Goal: Navigation & Orientation: Understand site structure

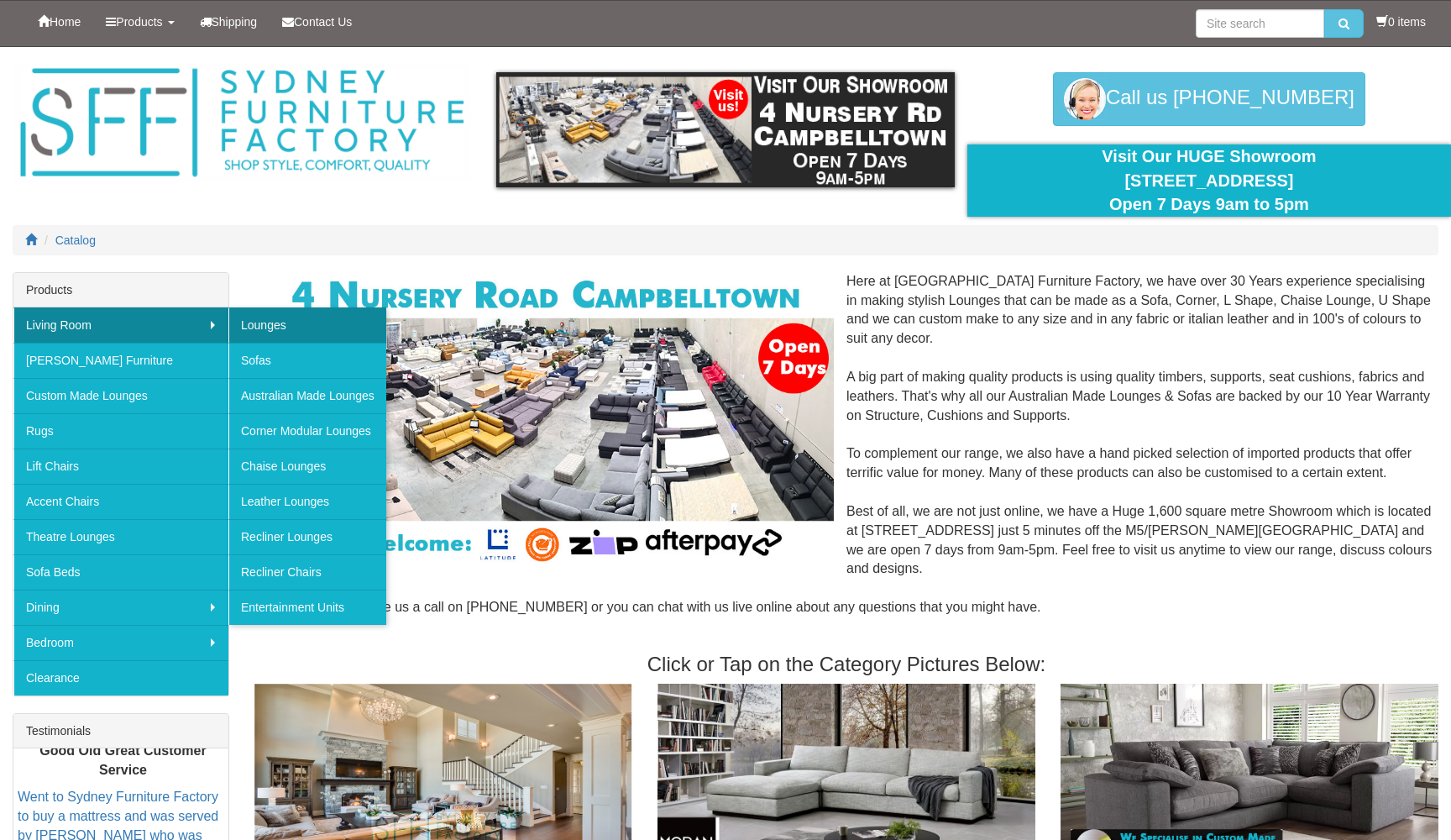
click at [305, 321] on link "Lounges" at bounding box center [307, 325] width 157 height 35
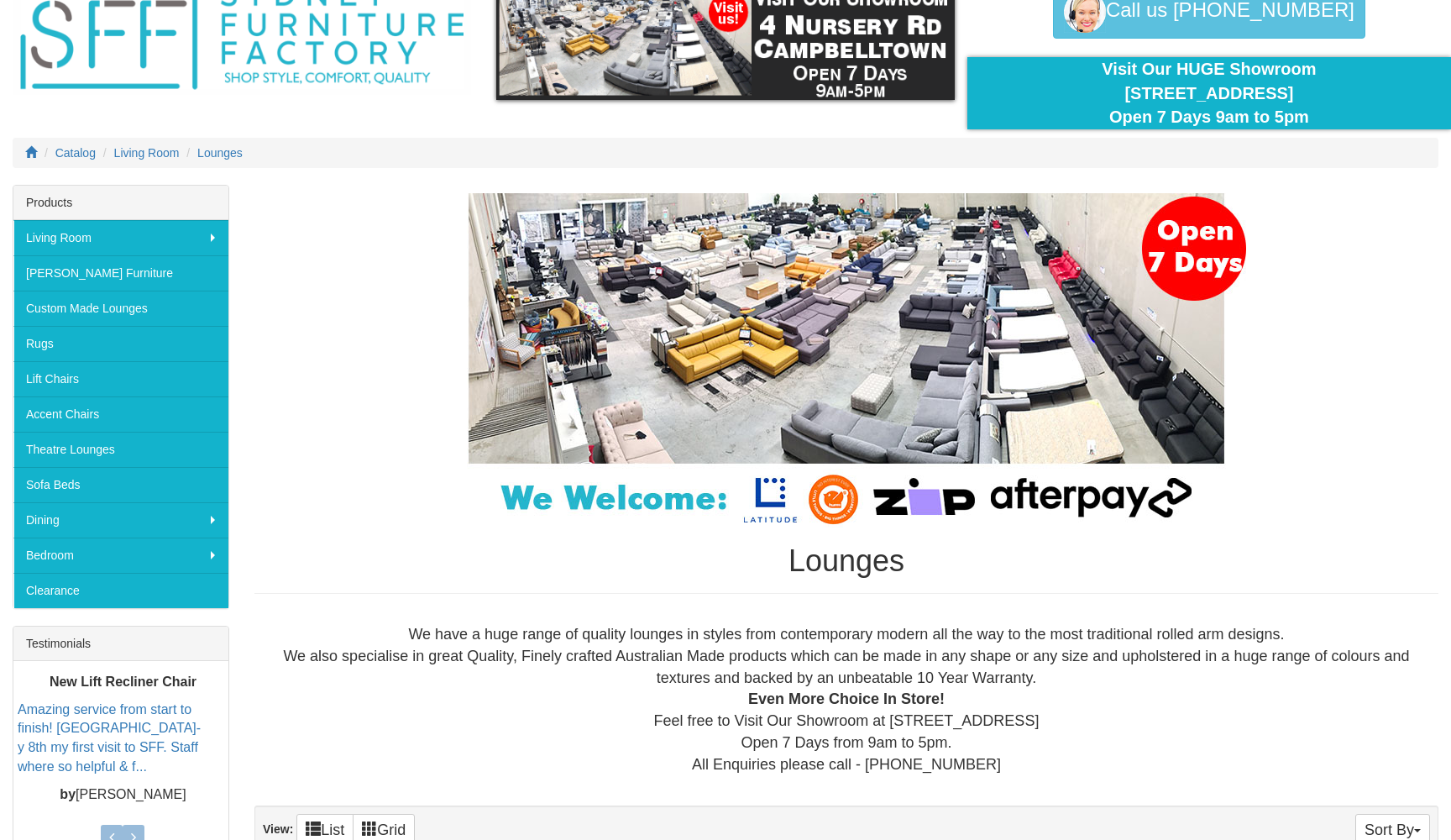
scroll to position [81, 0]
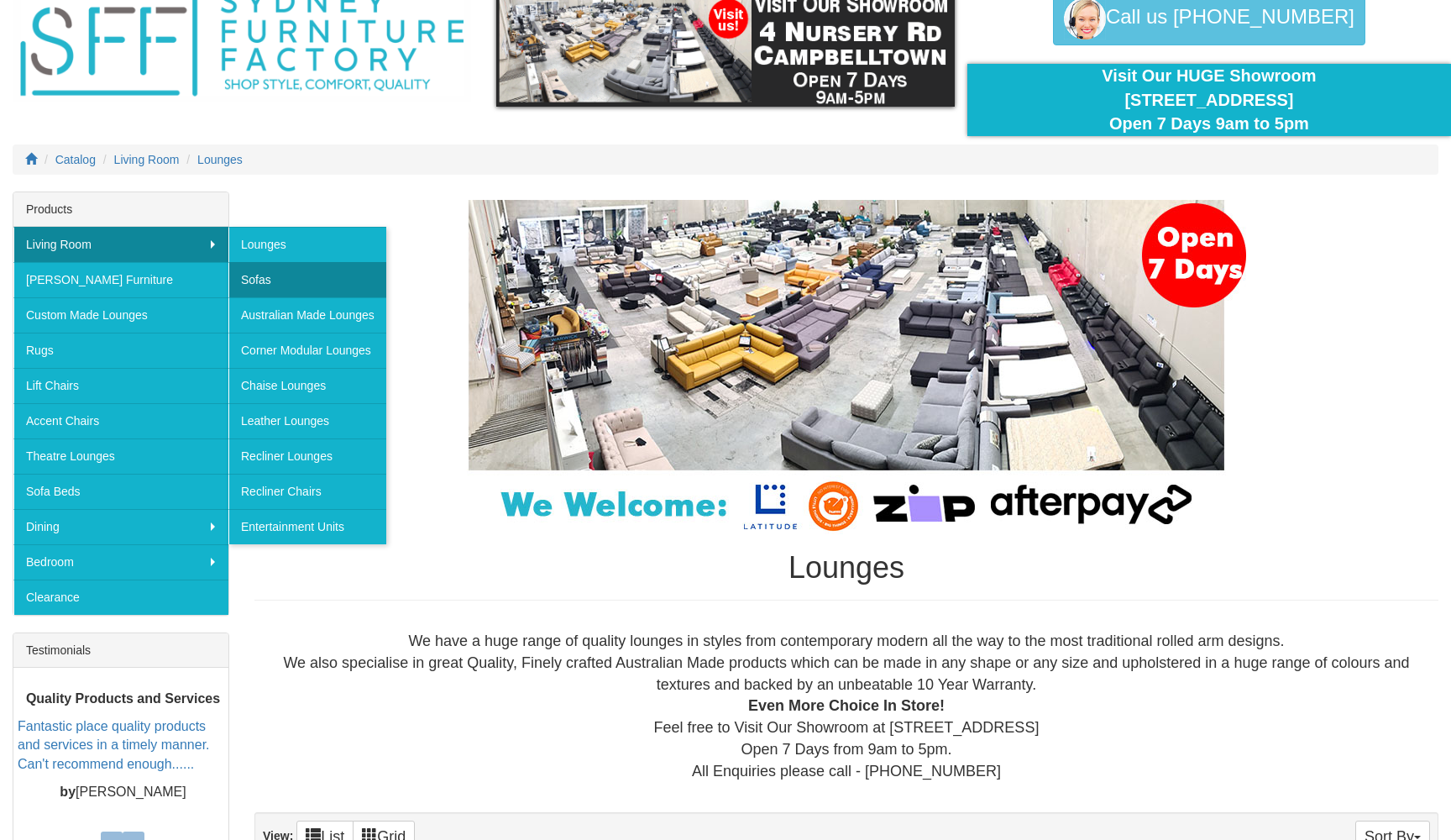
click at [286, 289] on link "Sofas" at bounding box center [307, 279] width 157 height 35
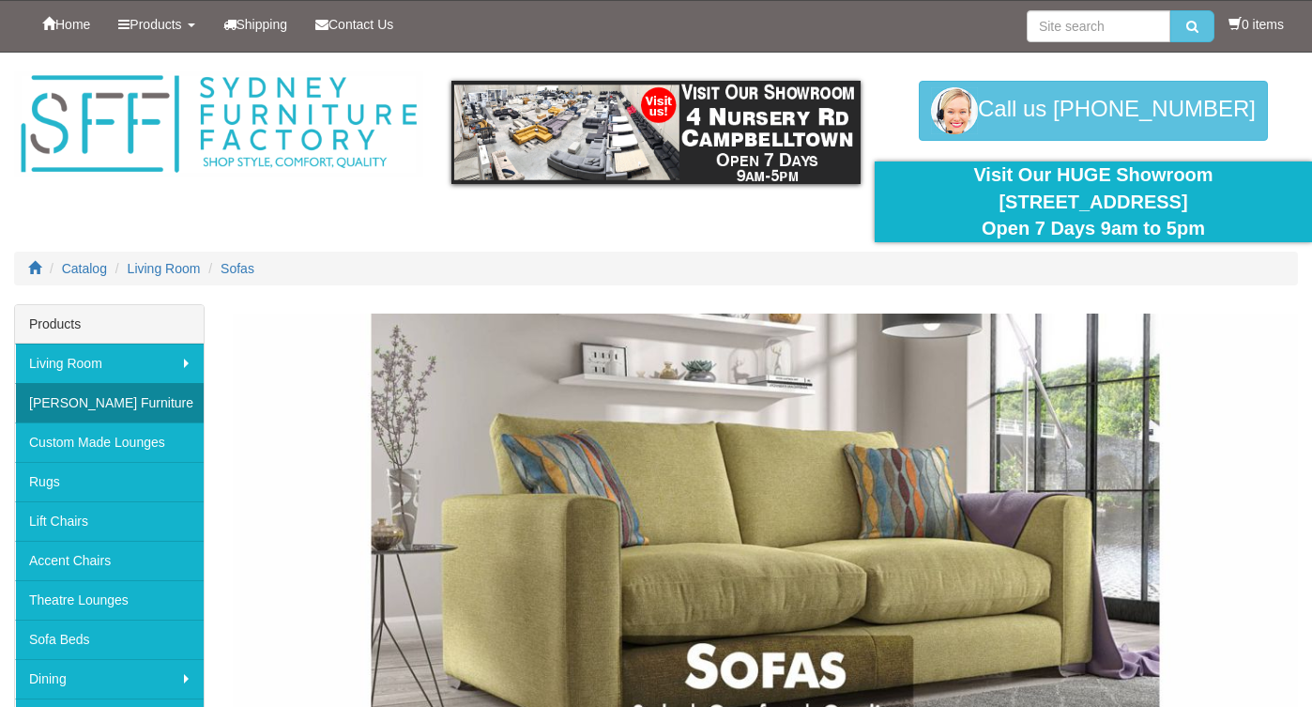
click at [65, 404] on link "[PERSON_NAME] Furniture" at bounding box center [109, 402] width 189 height 39
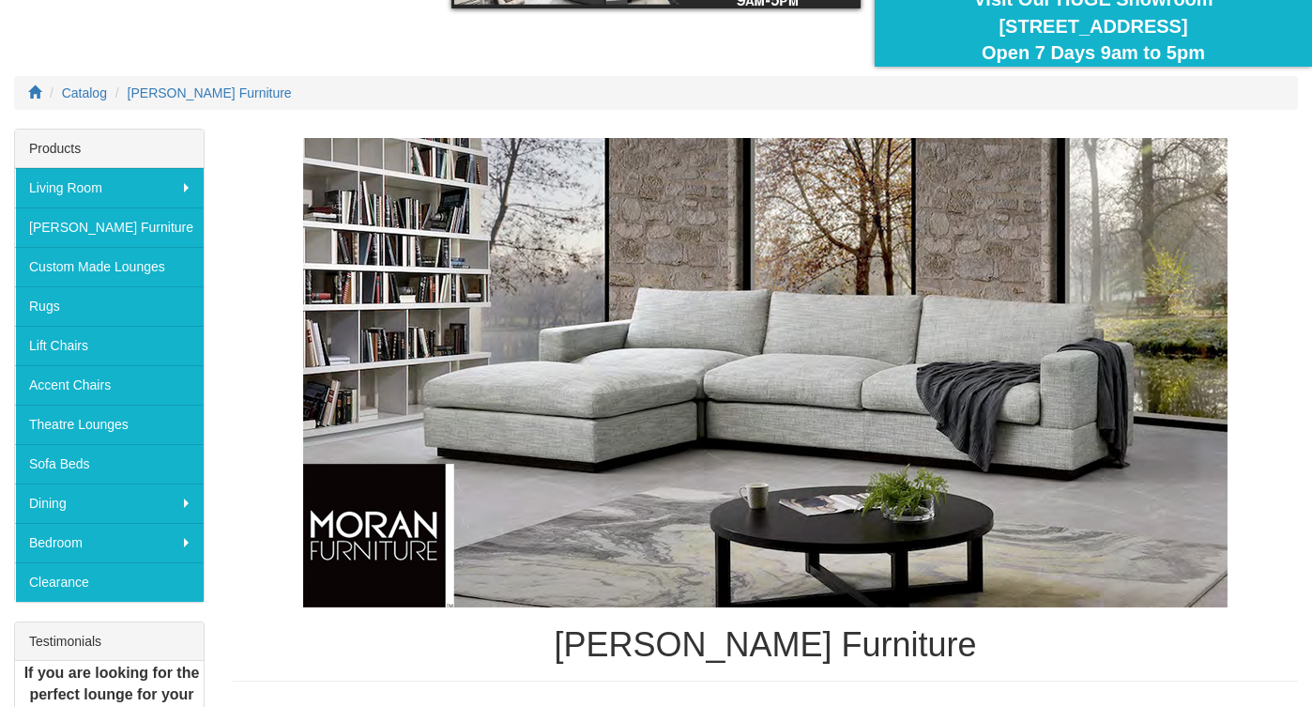
scroll to position [186, 0]
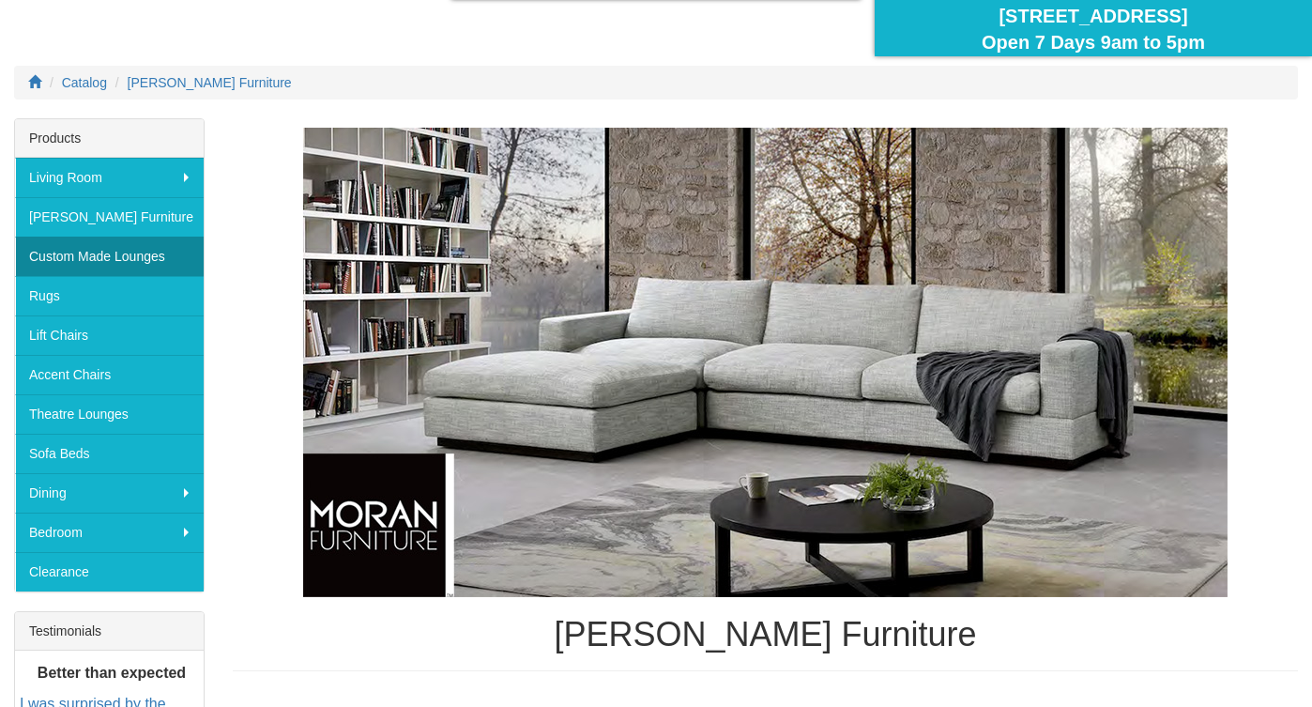
click at [95, 252] on link "Custom Made Lounges" at bounding box center [109, 256] width 189 height 39
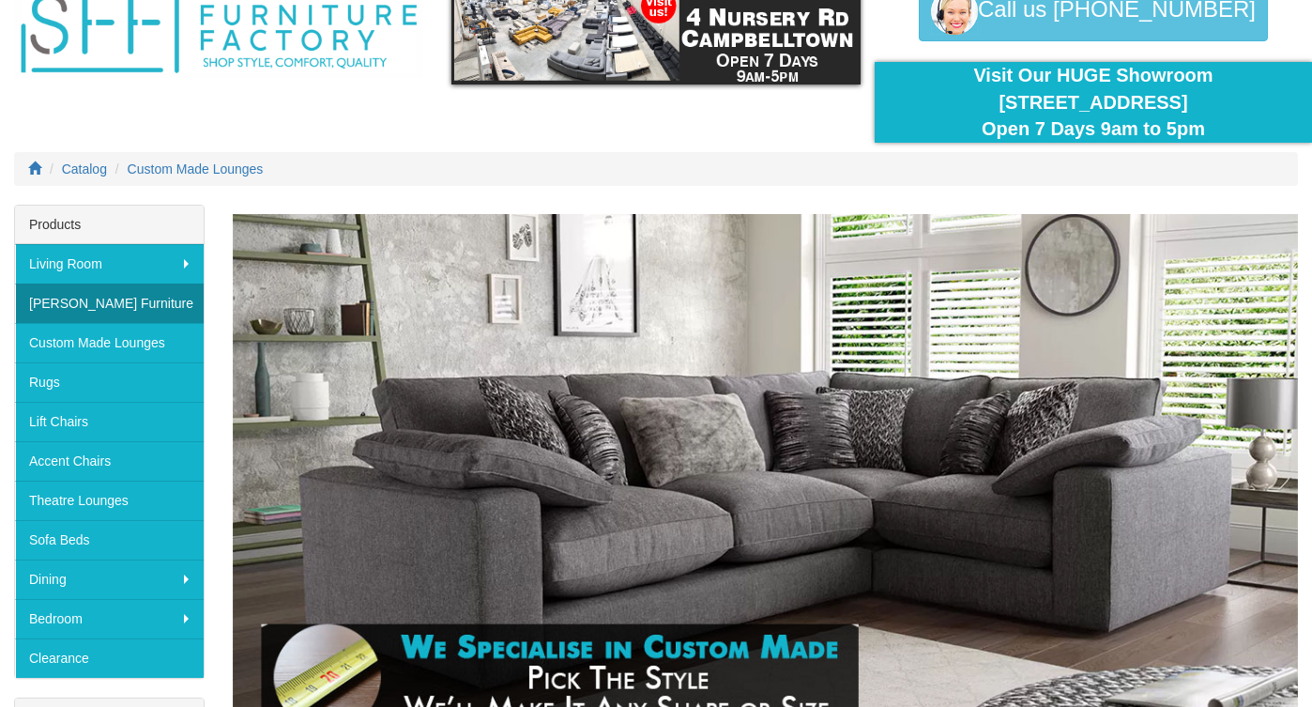
scroll to position [164, 0]
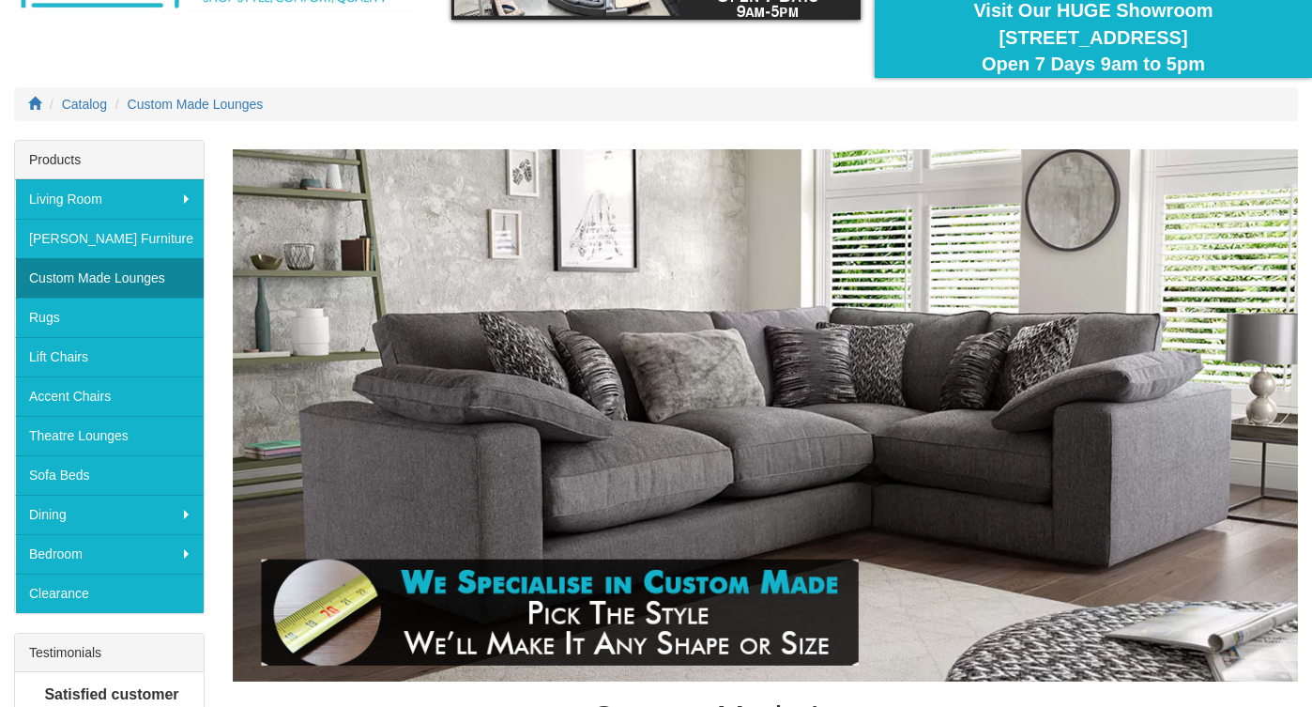
click at [105, 276] on link "Custom Made Lounges" at bounding box center [109, 277] width 189 height 39
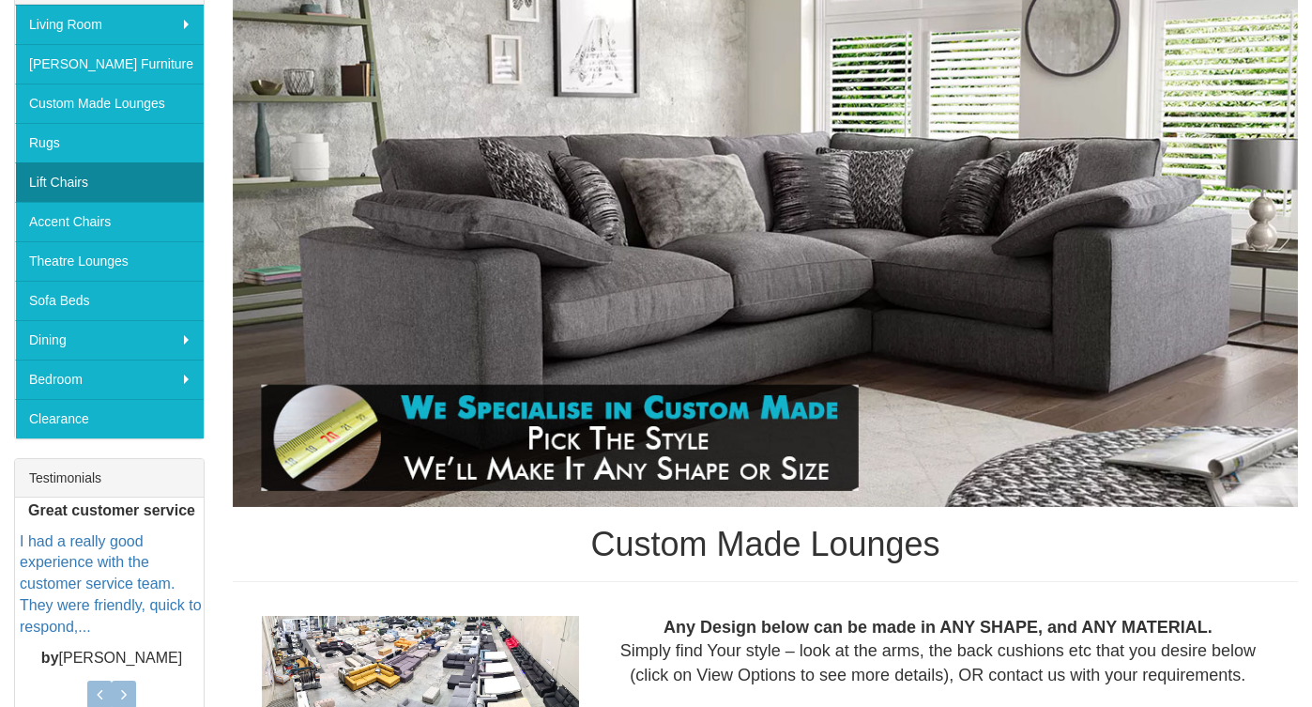
scroll to position [338, 0]
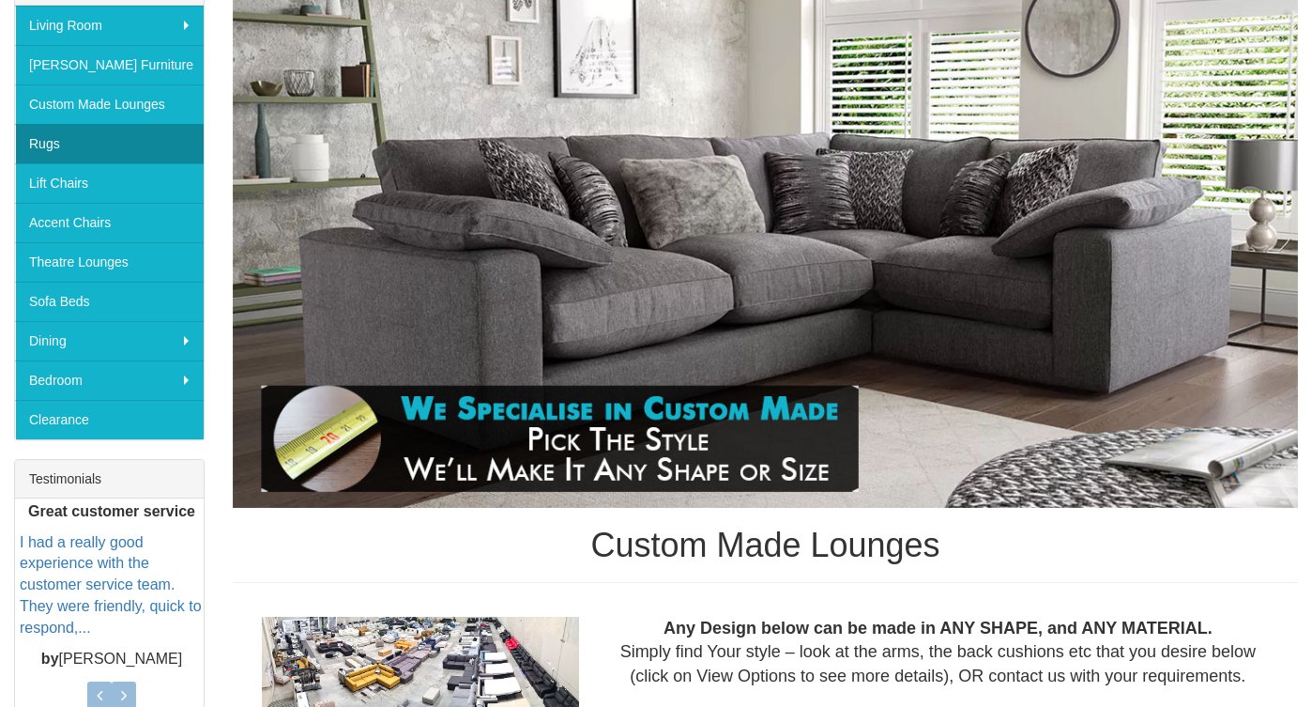
click at [73, 141] on link "Rugs" at bounding box center [109, 143] width 189 height 39
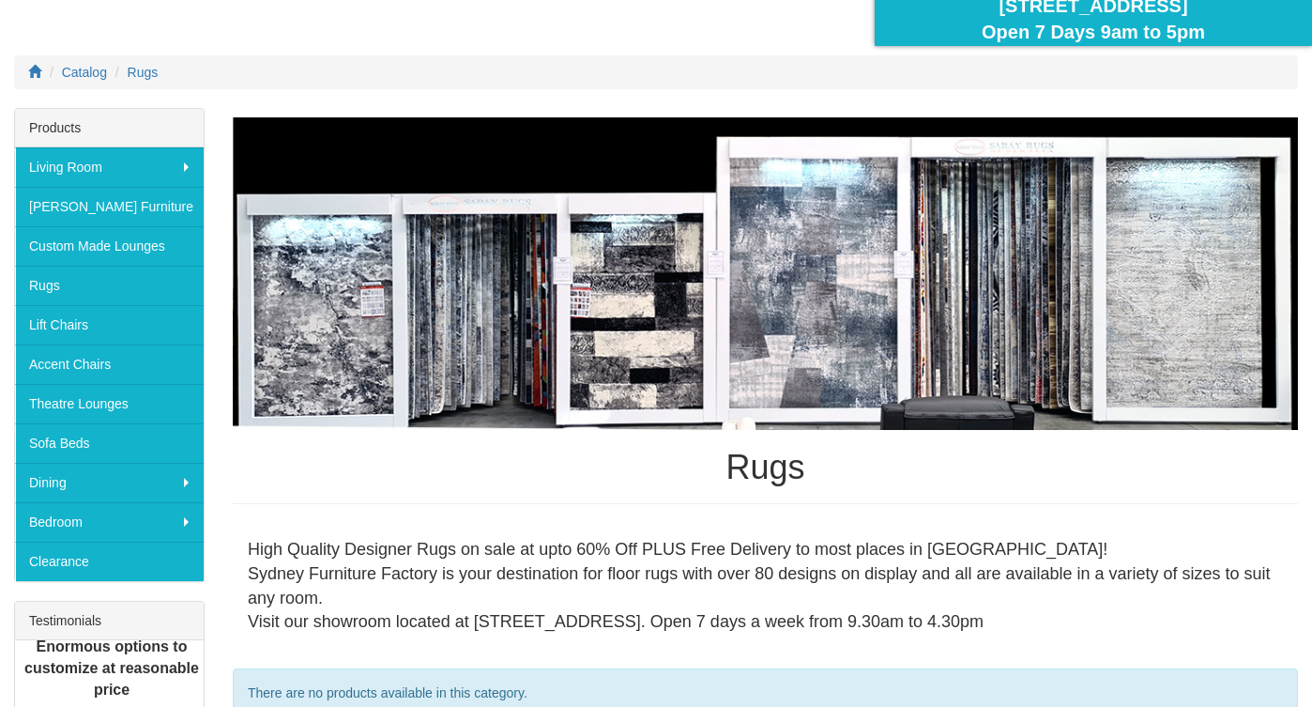
scroll to position [195, 0]
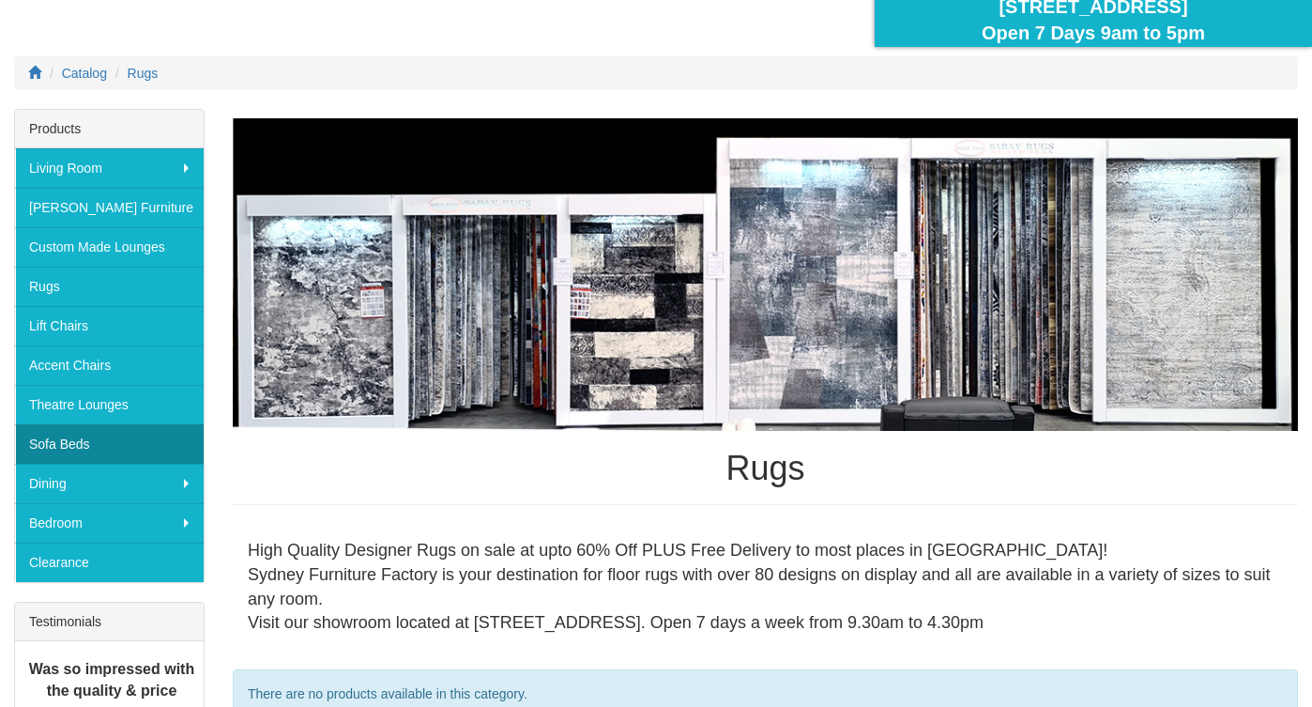
click at [87, 458] on link "Sofa Beds" at bounding box center [109, 443] width 189 height 39
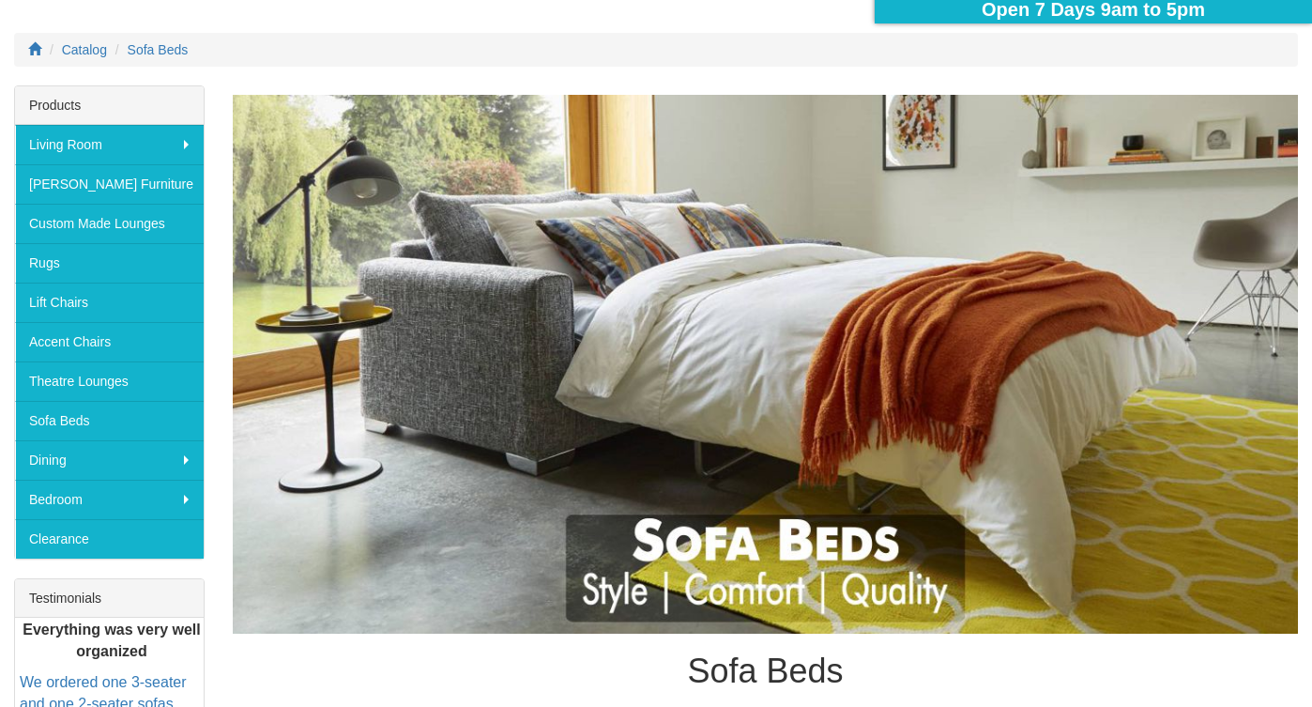
scroll to position [222, 0]
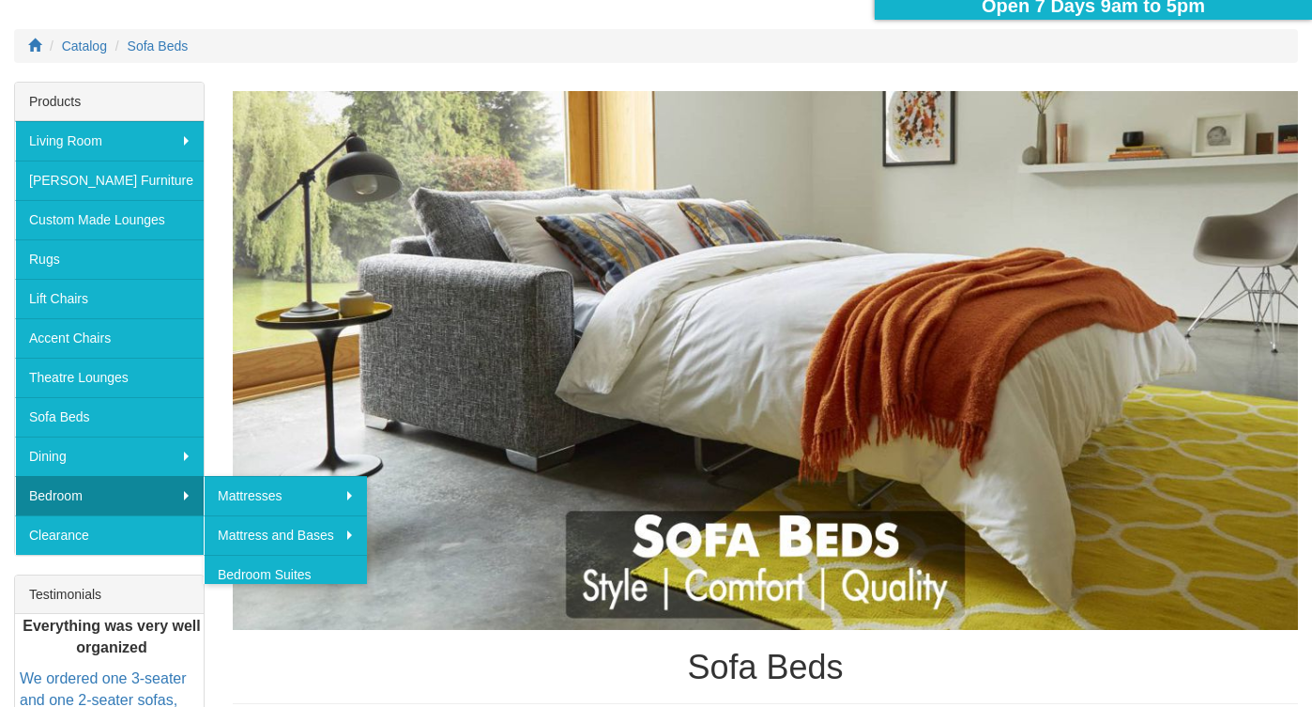
click at [130, 505] on link "Bedroom" at bounding box center [109, 495] width 189 height 39
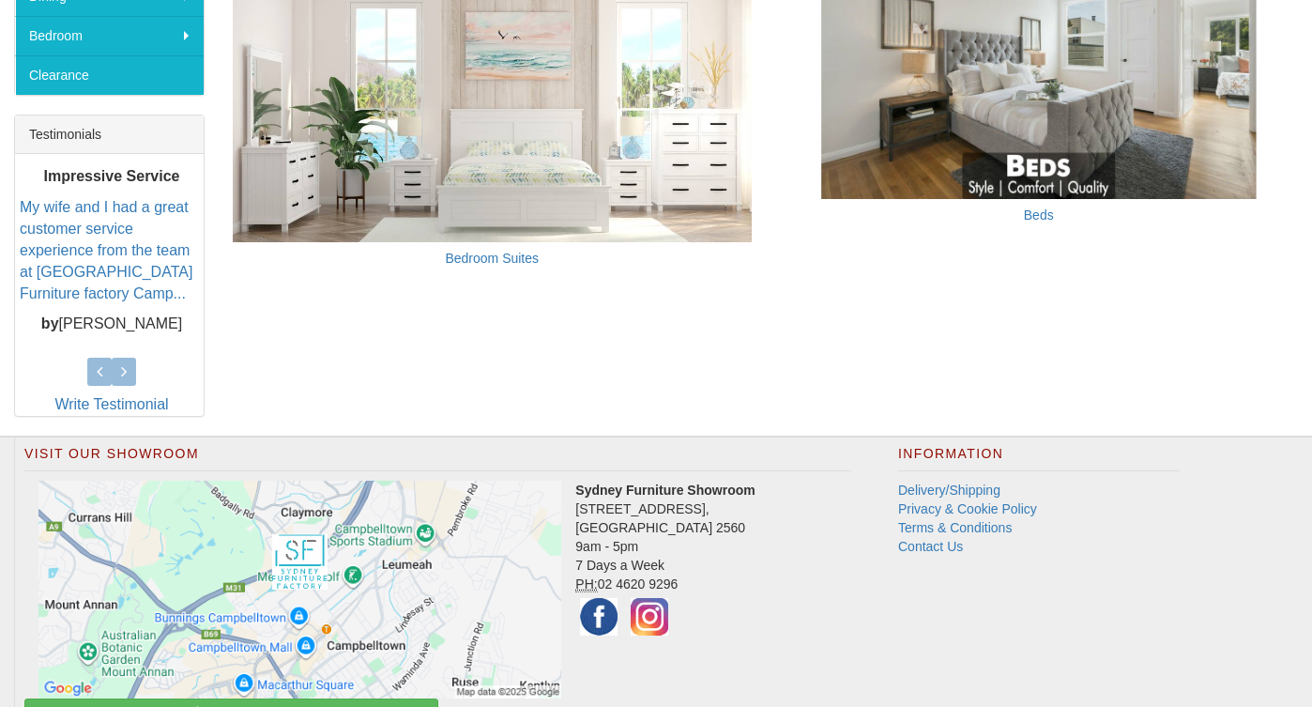
scroll to position [685, 0]
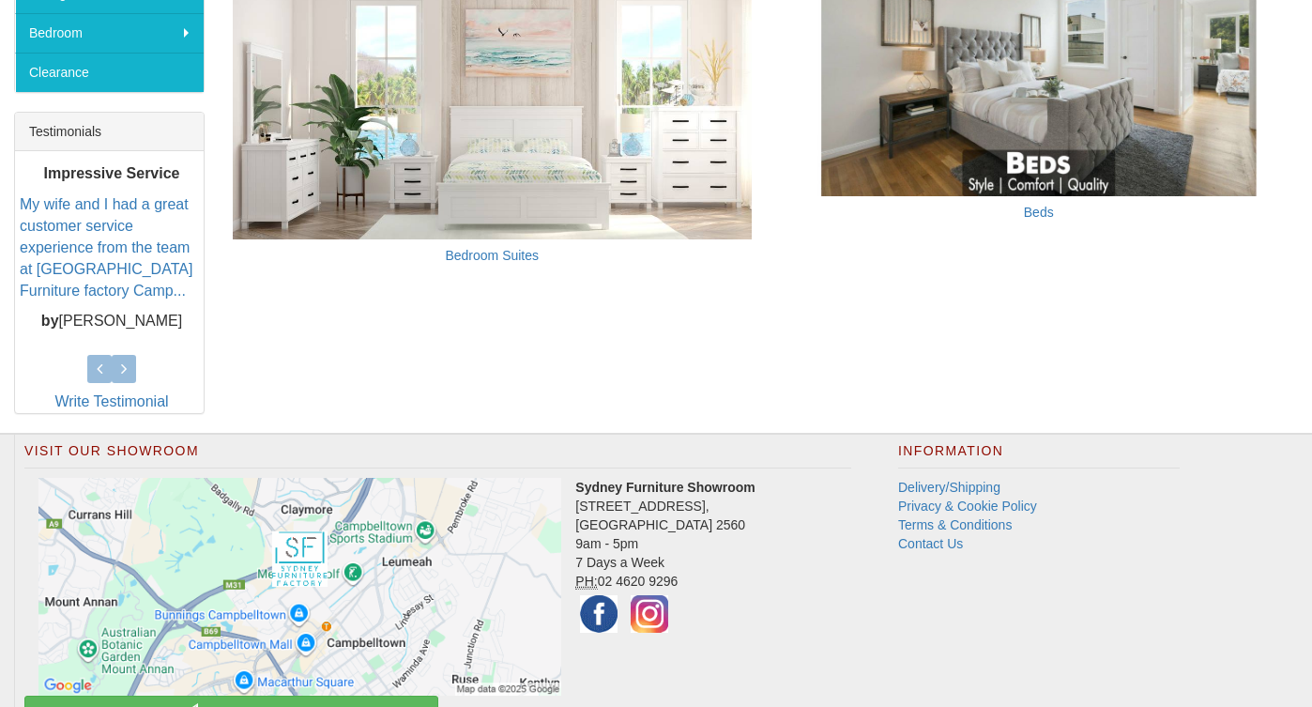
click at [942, 170] on img at bounding box center [1039, 88] width 519 height 216
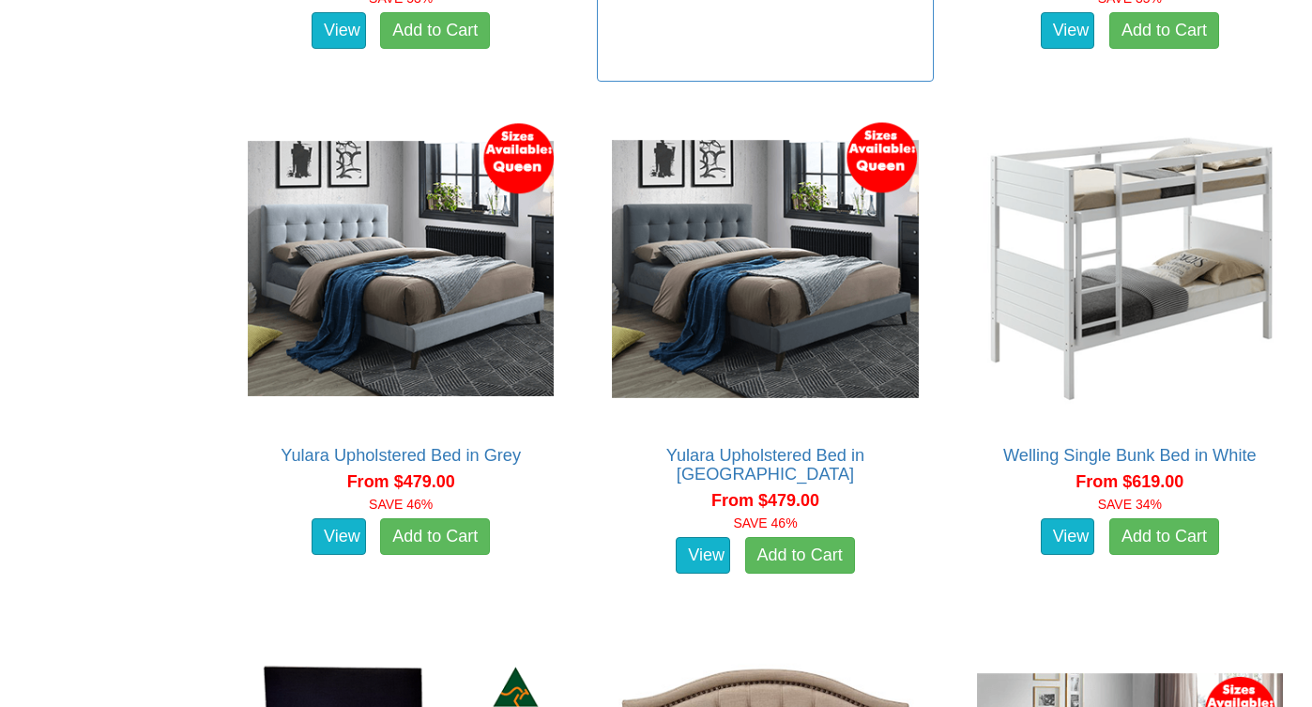
scroll to position [1436, 0]
